Goal: Navigation & Orientation: Find specific page/section

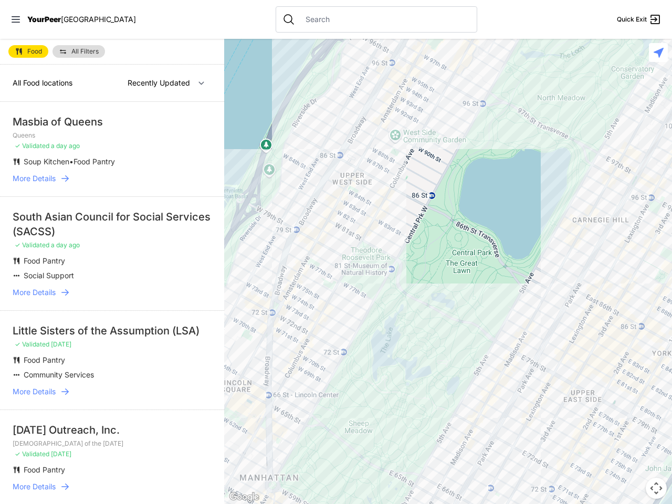
click at [16, 19] on icon at bounding box center [16, 19] width 8 height 6
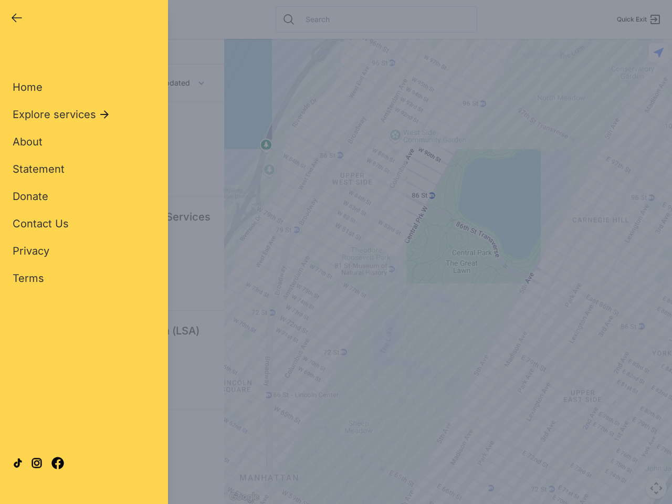
click at [448, 272] on div "Close panel YourPeer [GEOGRAPHIC_DATA] Quick Exit Single Adult Families Soup Ki…" at bounding box center [336, 252] width 672 height 504
click at [657, 489] on div "Close panel YourPeer [GEOGRAPHIC_DATA] Quick Exit Single Adult Families Soup Ki…" at bounding box center [336, 252] width 672 height 504
click at [659, 53] on div "Close panel YourPeer [GEOGRAPHIC_DATA] Quick Exit Single Adult Families Soup Ki…" at bounding box center [336, 252] width 672 height 504
